Goal: Task Accomplishment & Management: Manage account settings

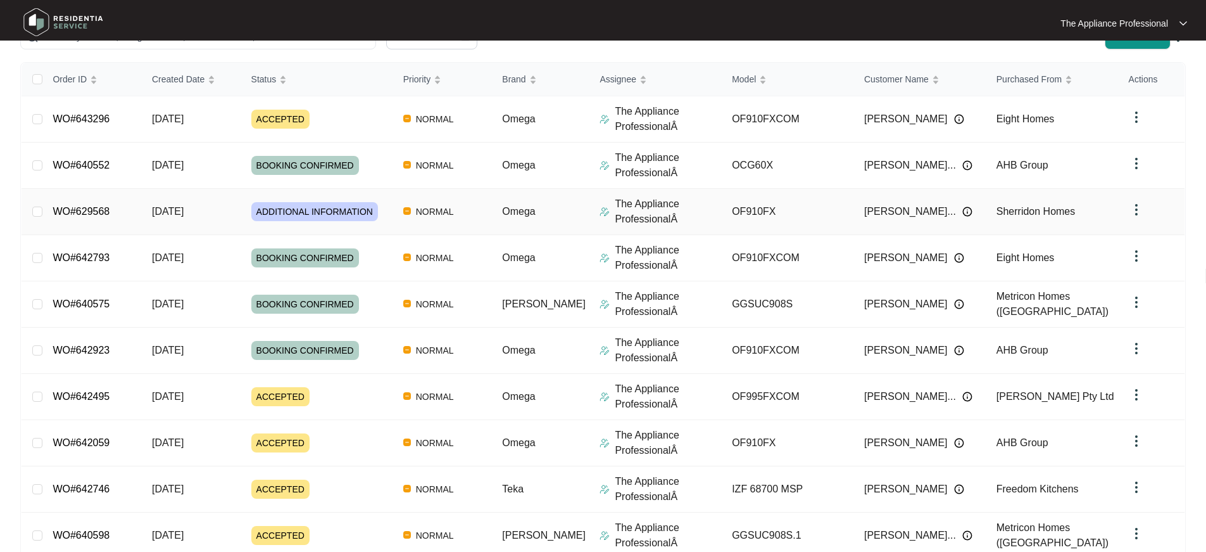
scroll to position [146, 0]
click at [360, 393] on div "ACCEPTED" at bounding box center [322, 395] width 142 height 19
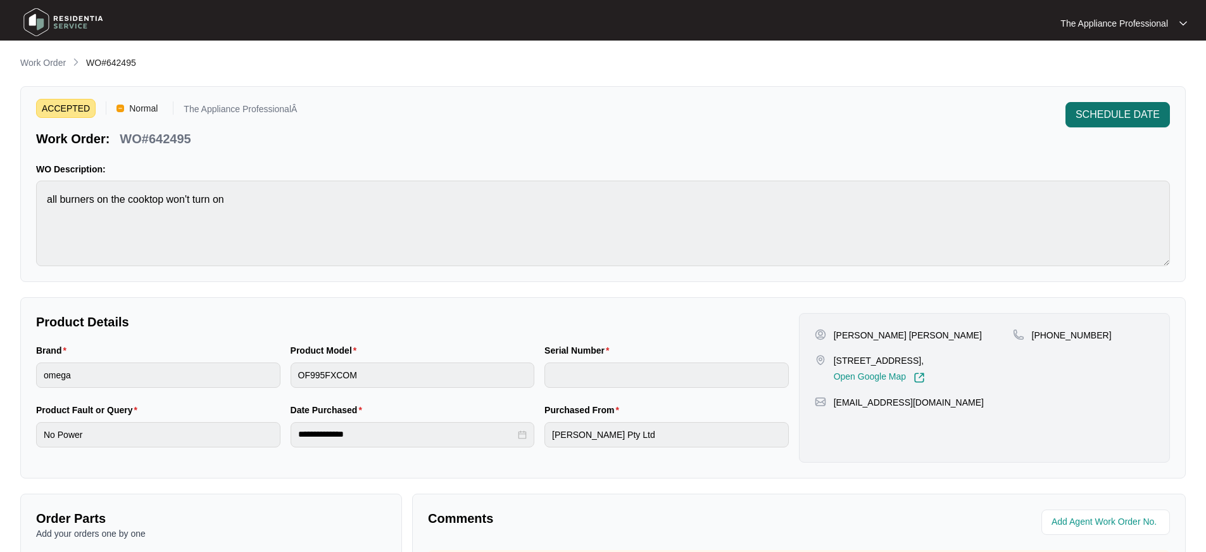
click at [1150, 117] on span "SCHEDULE DATE" at bounding box center [1118, 114] width 84 height 15
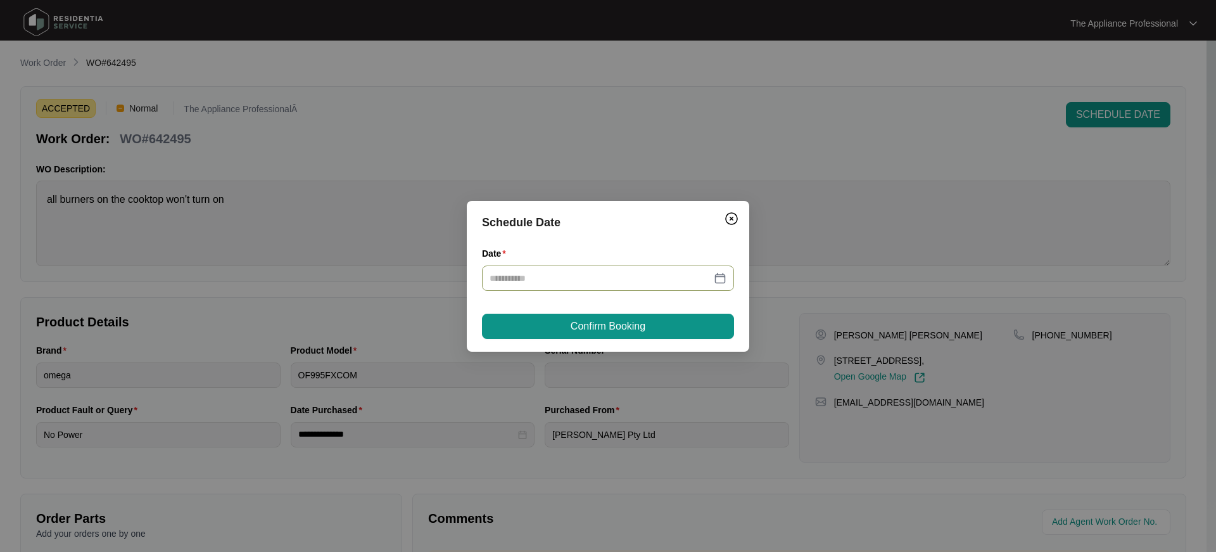
click at [724, 277] on div at bounding box center [608, 278] width 237 height 14
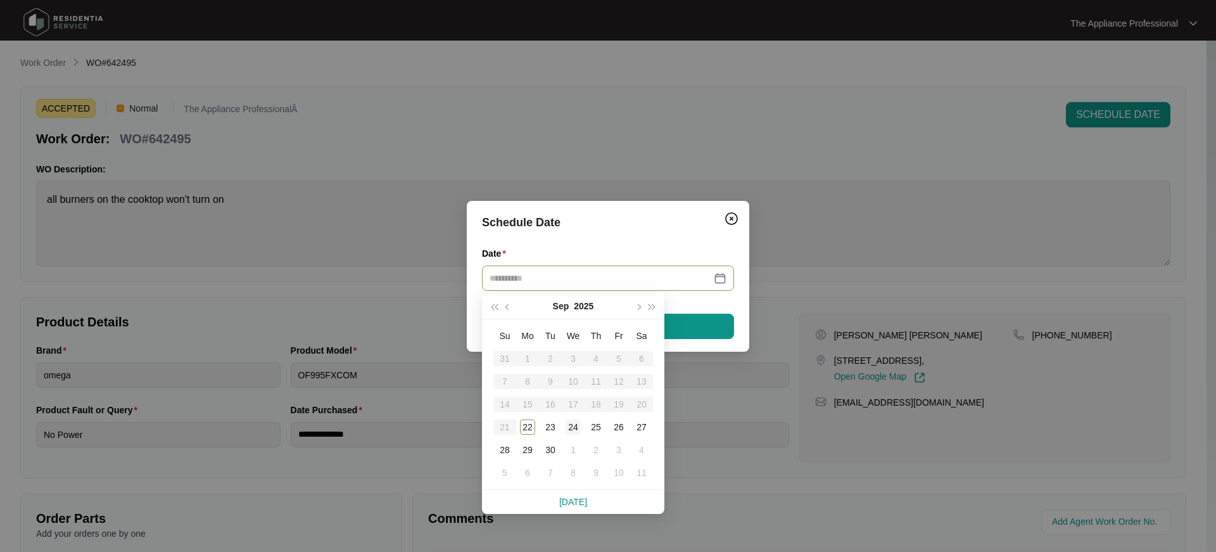
type input "**********"
click at [575, 424] on div "24" at bounding box center [573, 426] width 15 height 15
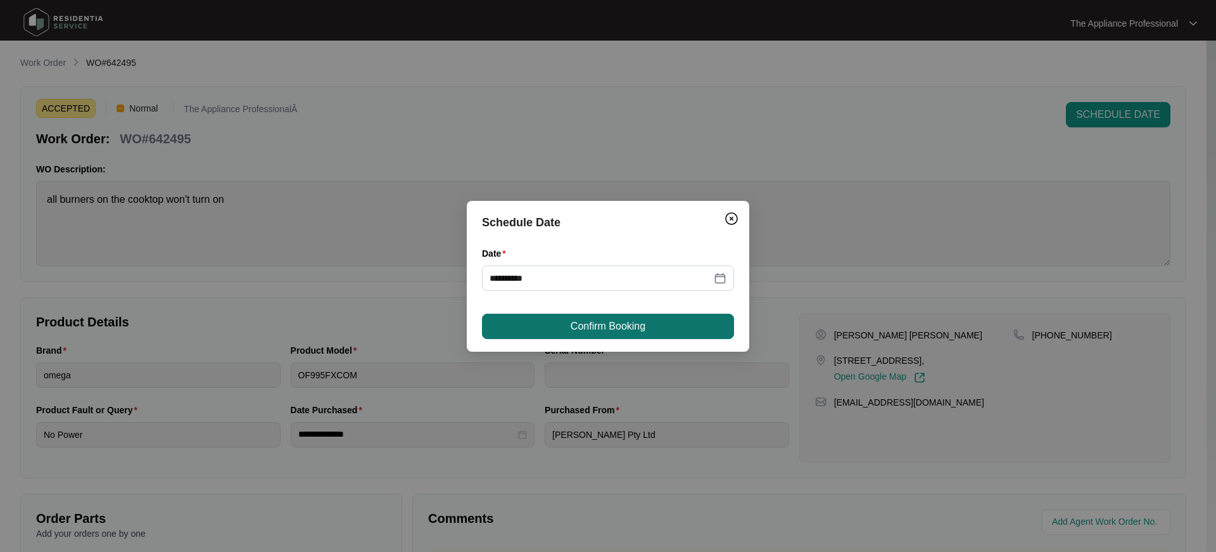
click at [631, 322] on span "Confirm Booking" at bounding box center [608, 326] width 75 height 15
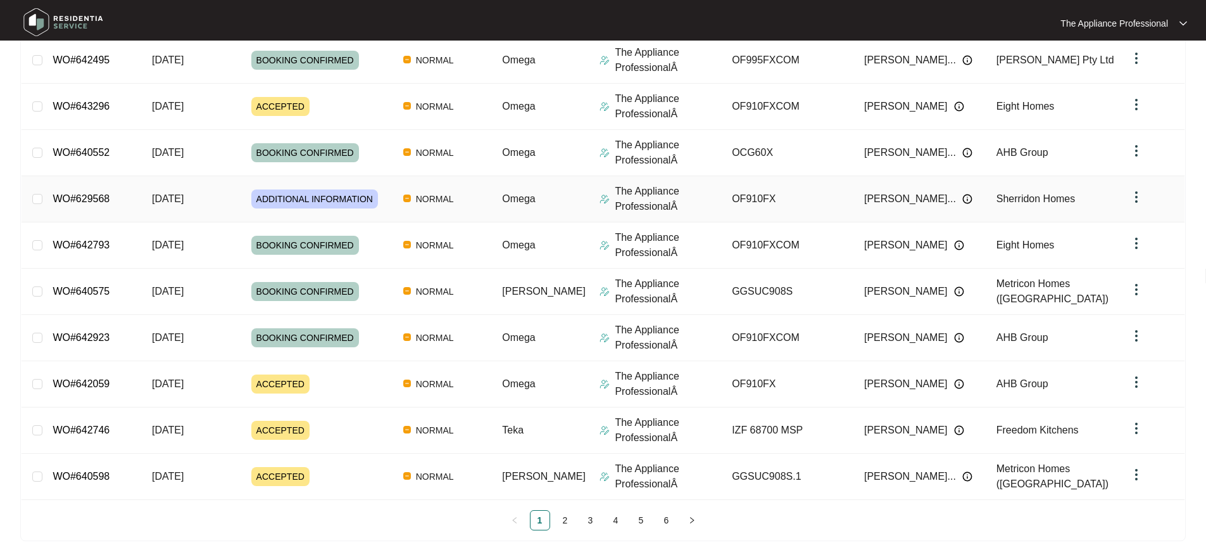
scroll to position [213, 0]
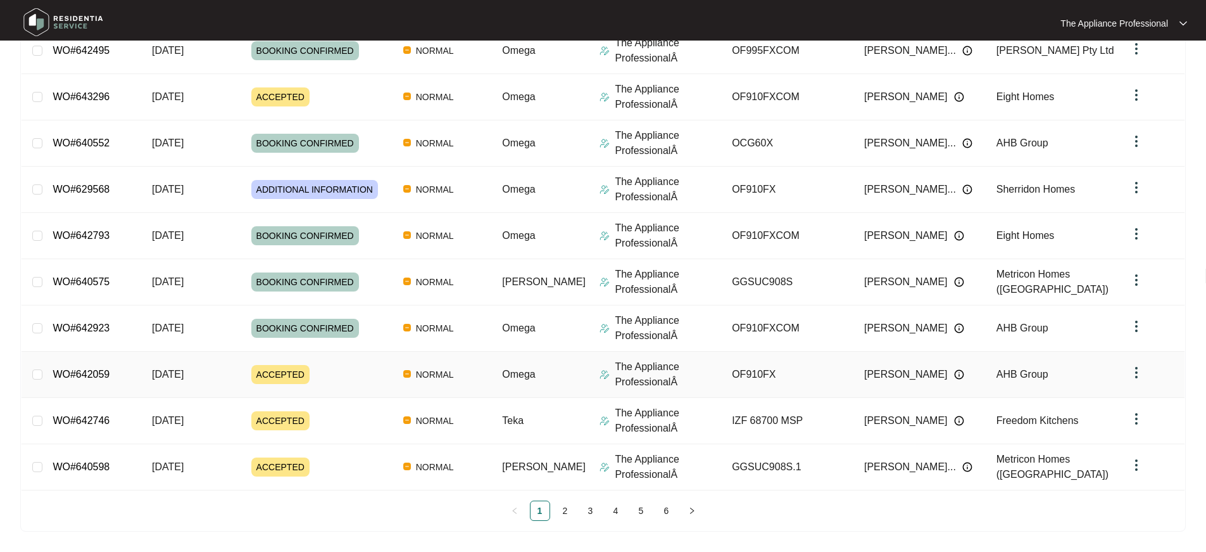
click at [184, 375] on span "[DATE]" at bounding box center [168, 374] width 32 height 11
